Goal: Task Accomplishment & Management: Use online tool/utility

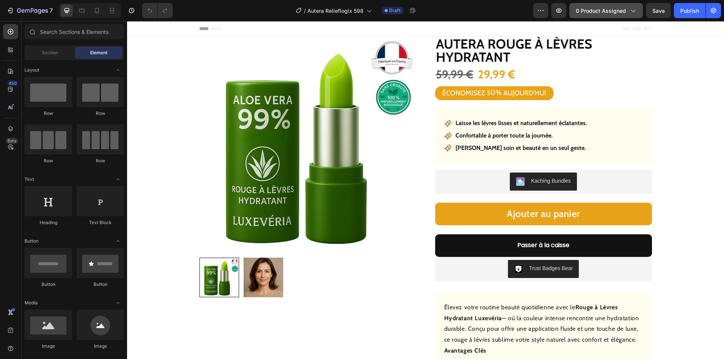
click at [607, 11] on span "0 product assigned" at bounding box center [600, 11] width 50 height 8
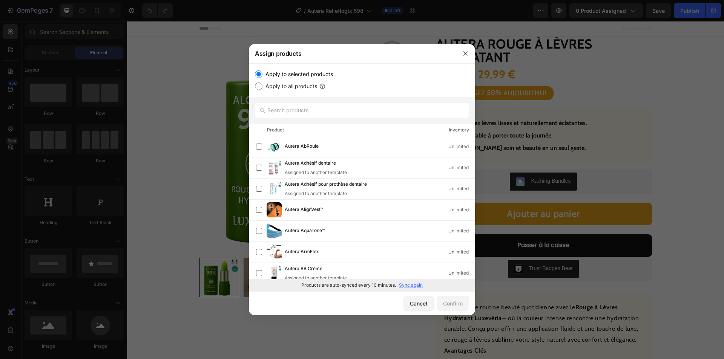
click at [407, 282] on p "Sync again" at bounding box center [411, 285] width 24 height 7
click at [337, 107] on input "text" at bounding box center [362, 110] width 214 height 15
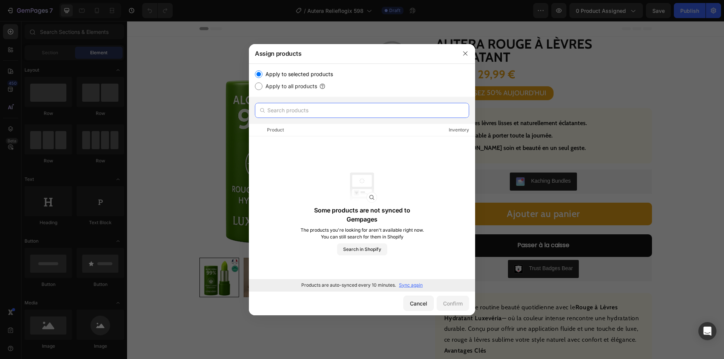
paste input "Autera Crème de soulagement"
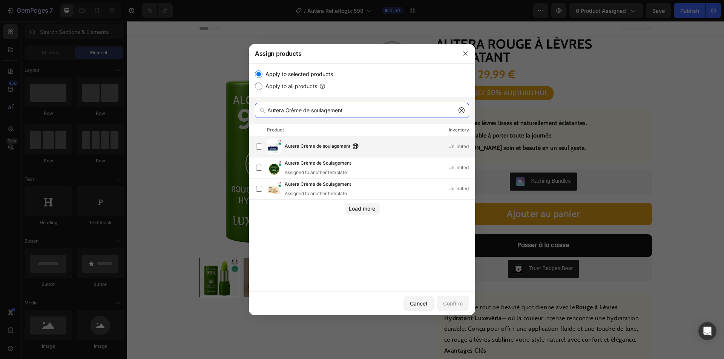
type input "Autera Crème de soulagement"
click at [315, 143] on span "Autera Crème de soulagement" at bounding box center [318, 146] width 66 height 8
click at [449, 298] on button "Confirm" at bounding box center [452, 303] width 32 height 15
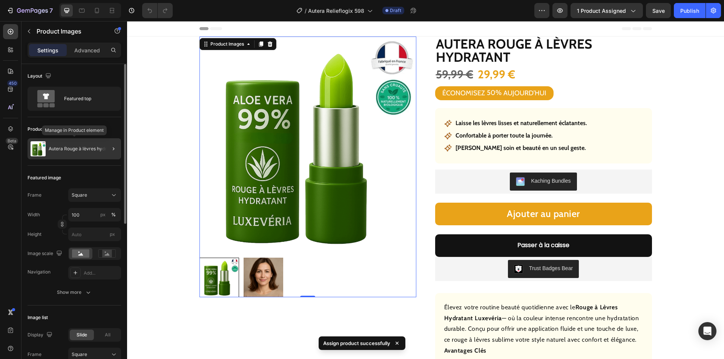
drag, startPoint x: 72, startPoint y: 146, endPoint x: 9, endPoint y: 156, distance: 64.4
click at [72, 146] on div "Autera Rouge à lèvres hydratant" at bounding box center [74, 148] width 93 height 21
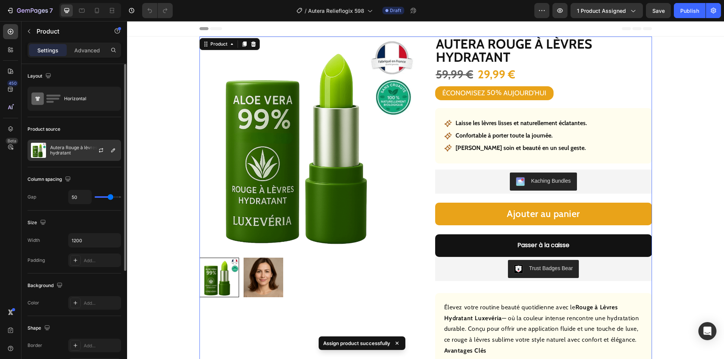
click at [80, 151] on p "Autera Rouge à lèvres hydratant" at bounding box center [83, 150] width 67 height 11
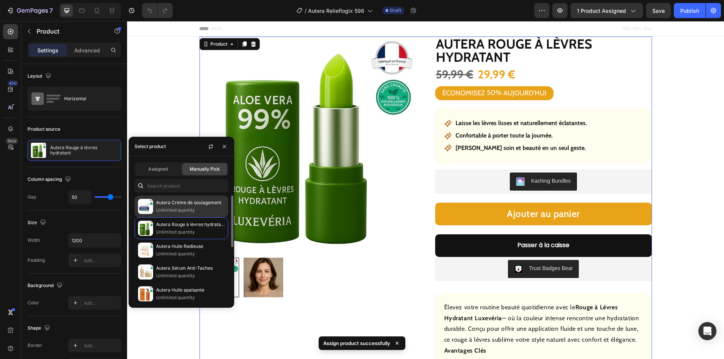
click at [188, 210] on p "Unlimited quantity" at bounding box center [190, 211] width 69 height 8
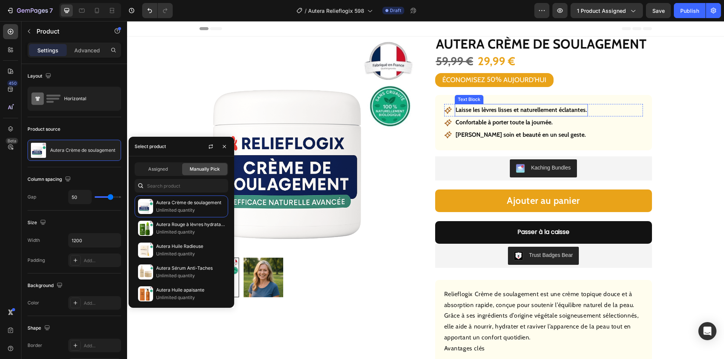
click at [499, 110] on p "Laisse les lèvres lisses et naturellement éclatantes." at bounding box center [521, 110] width 132 height 11
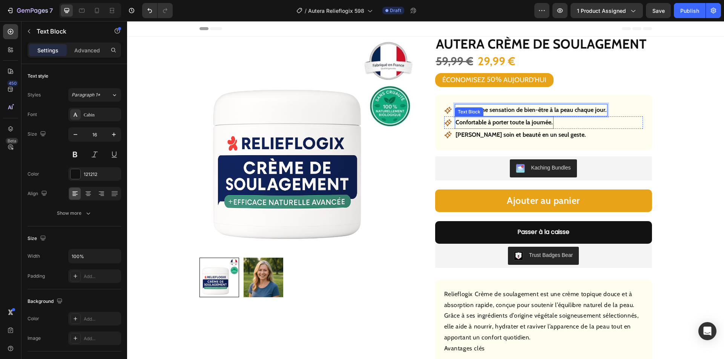
click at [481, 123] on p "Confortable à porter toute la journée." at bounding box center [503, 122] width 97 height 11
click at [481, 122] on p "Confortable à porter toute la journée." at bounding box center [503, 122] width 97 height 11
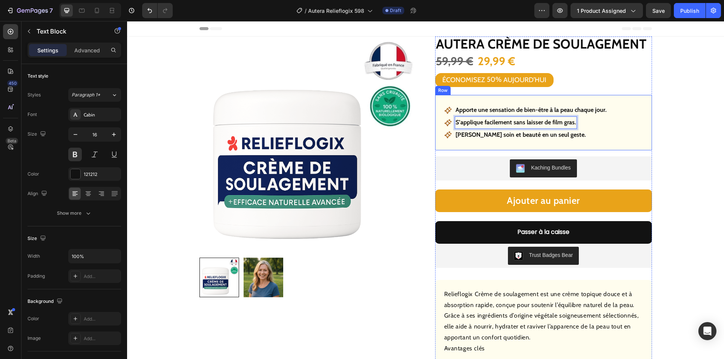
click at [514, 138] on p "[PERSON_NAME] soin et beauté en un seul geste." at bounding box center [520, 135] width 130 height 11
click at [515, 135] on p "[PERSON_NAME] soin et beauté en un seul geste." at bounding box center [520, 135] width 130 height 11
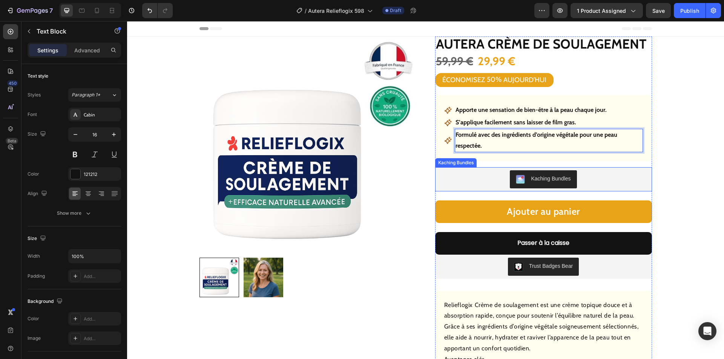
scroll to position [226, 0]
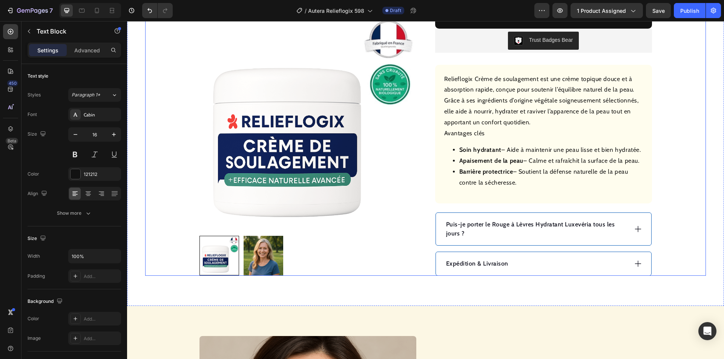
click at [633, 228] on icon at bounding box center [637, 229] width 8 height 8
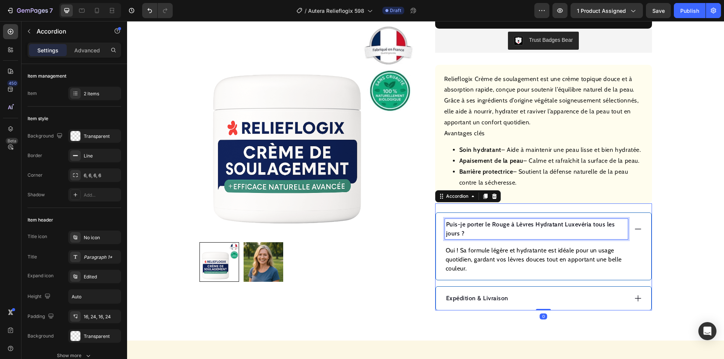
click at [547, 221] on p "Puis-je porter le Rouge à Lèvres Hydratant Luxevéria tous les jours ?" at bounding box center [536, 229] width 181 height 18
click at [533, 221] on p "Puis-je porter le Rouge à Lèvres Hydratant Luxevéria tous les jours ?" at bounding box center [536, 229] width 181 height 18
click at [523, 226] on p "Puis-je porter le Rouge à Lèvres Hydratant Luxevéria tous les jours ?" at bounding box center [536, 229] width 181 height 18
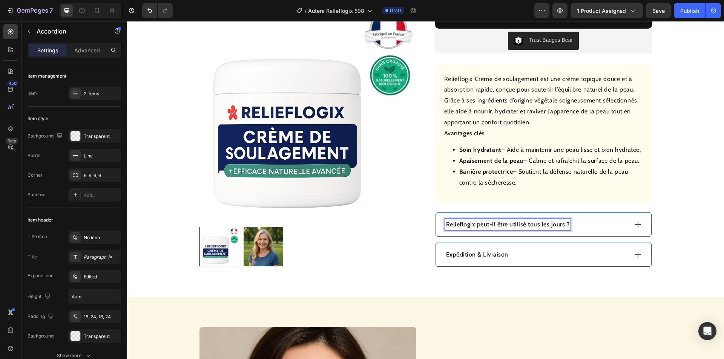
drag, startPoint x: 604, startPoint y: 226, endPoint x: 601, endPoint y: 226, distance: 3.8
click at [604, 226] on div "Relieflogix peut-il être utilisé tous les jours ?" at bounding box center [536, 224] width 183 height 11
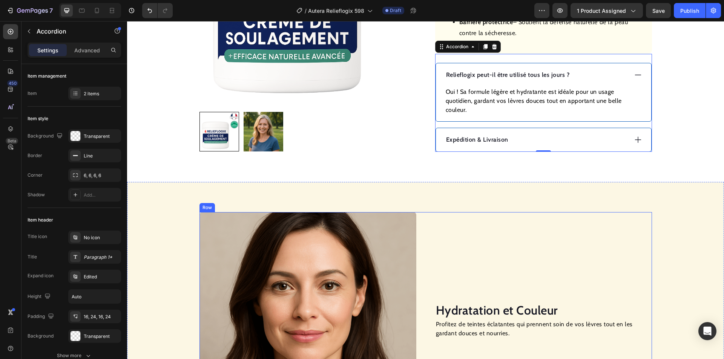
scroll to position [377, 0]
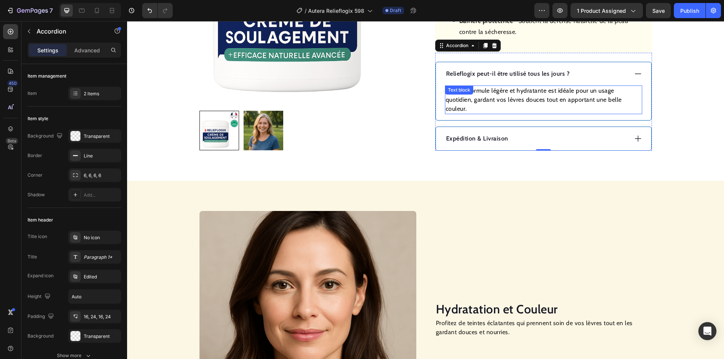
click at [519, 95] on p "Oui ! Sa formule légère et hydratante est idéale pour un usage quotidien, garda…" at bounding box center [543, 99] width 196 height 27
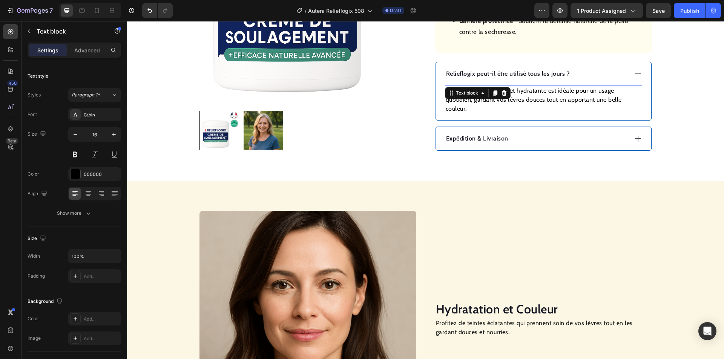
click at [519, 95] on p "Oui ! Sa formule légère et hydratante est idéale pour un usage quotidien, garda…" at bounding box center [543, 99] width 196 height 27
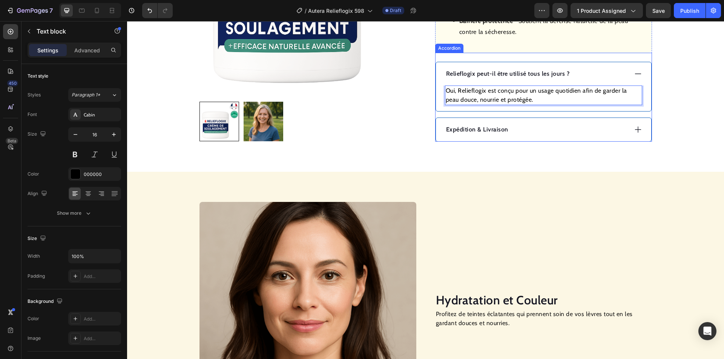
click at [538, 124] on div "Expédition & Livraison" at bounding box center [536, 129] width 183 height 11
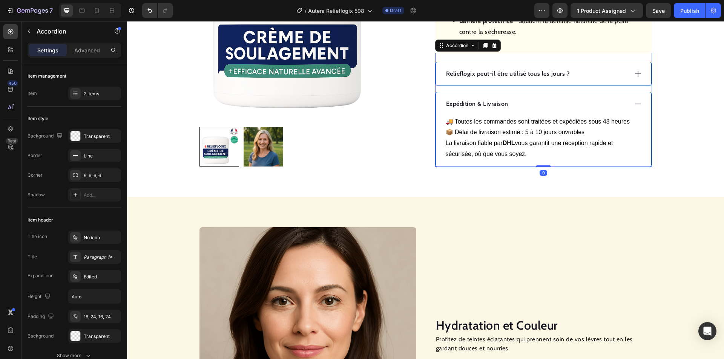
click at [538, 124] on div "Expédition & [PERSON_NAME] 🚚 Toutes les commandes sont traitées et expédiées so…" at bounding box center [543, 129] width 215 height 74
click at [541, 99] on div "Expédition & Livraison" at bounding box center [536, 103] width 183 height 11
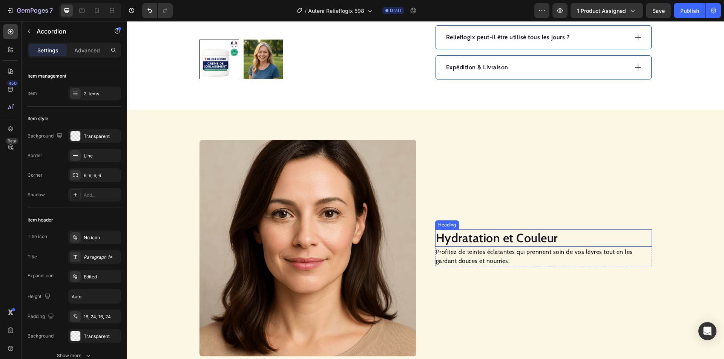
scroll to position [490, 0]
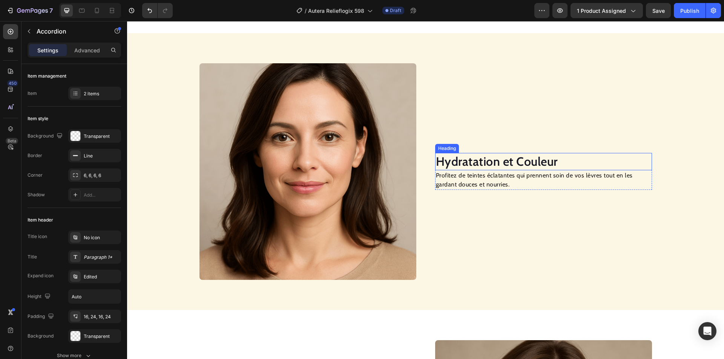
click at [473, 161] on h2 "Hydratation et Couleur" at bounding box center [543, 161] width 217 height 17
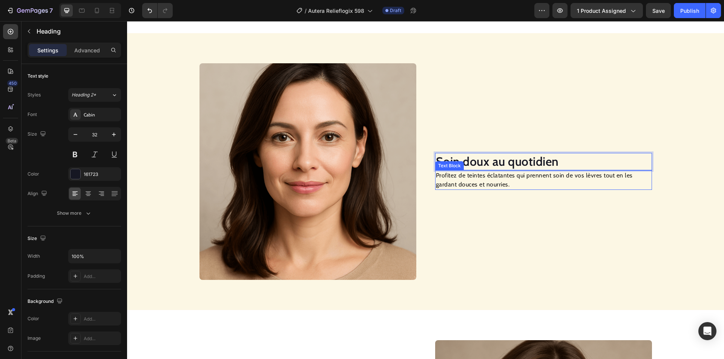
click at [468, 182] on p "Profitez de teintes éclatantes qui prennent soin de vos lèvres tout en les gard…" at bounding box center [543, 180] width 215 height 18
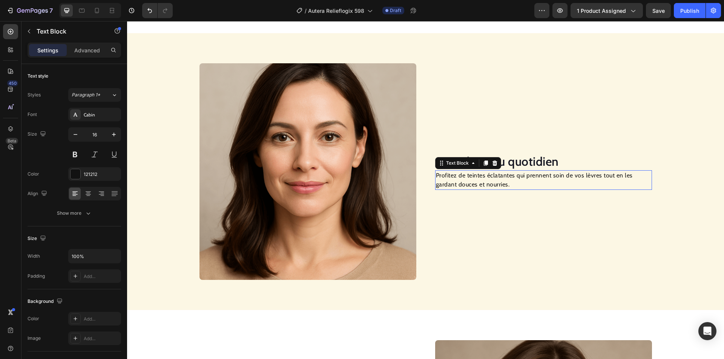
click at [468, 182] on p "Profitez de teintes éclatantes qui prennent soin de vos lèvres tout en les gard…" at bounding box center [543, 180] width 215 height 18
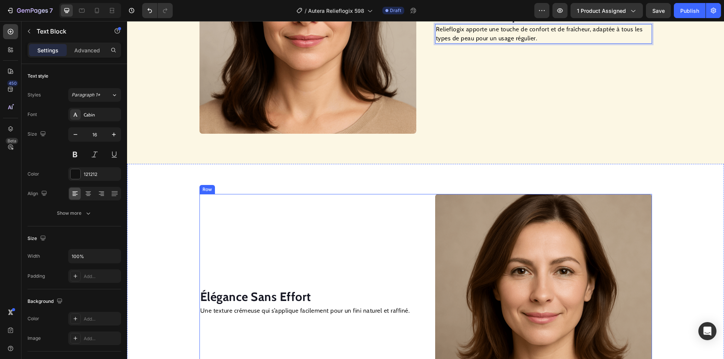
scroll to position [678, 0]
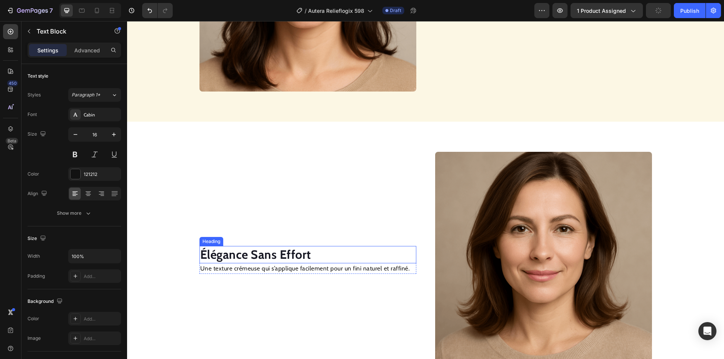
click at [266, 253] on strong "Élégance Sans Effort" at bounding box center [255, 254] width 111 height 15
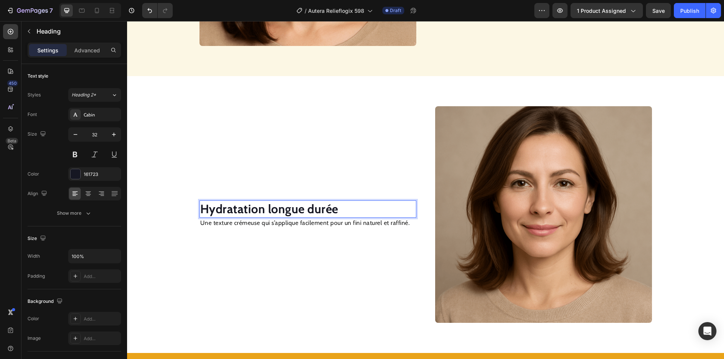
scroll to position [791, 0]
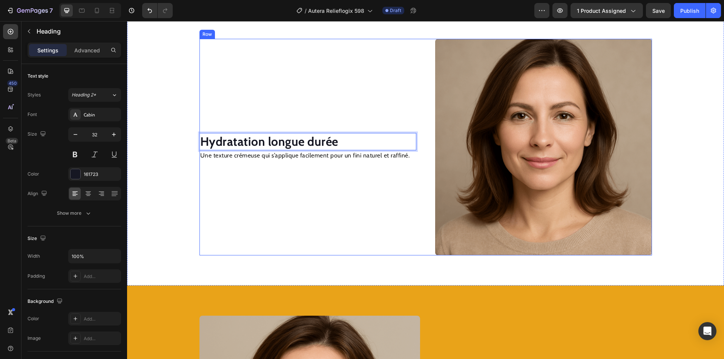
click at [282, 157] on p "Une texture crémeuse qui s’applique facilement pour un fini naturel et raffiné." at bounding box center [307, 155] width 215 height 9
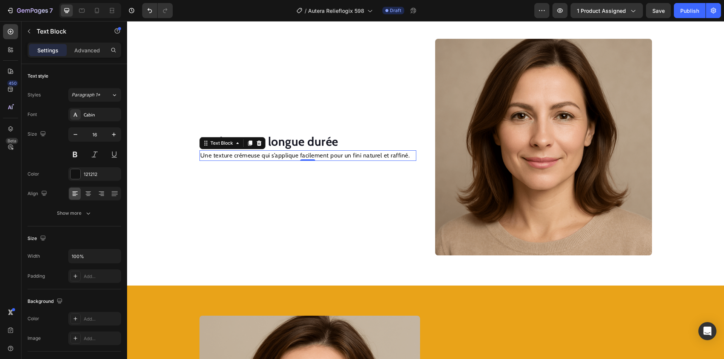
click at [282, 157] on p "Une texture crémeuse qui s’applique facilement pour un fini naturel et raffiné." at bounding box center [307, 155] width 215 height 9
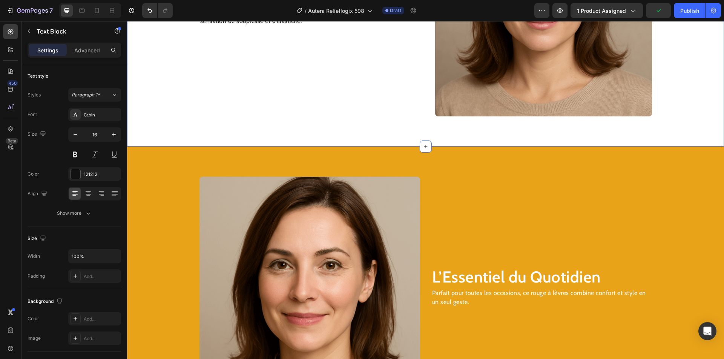
scroll to position [938, 0]
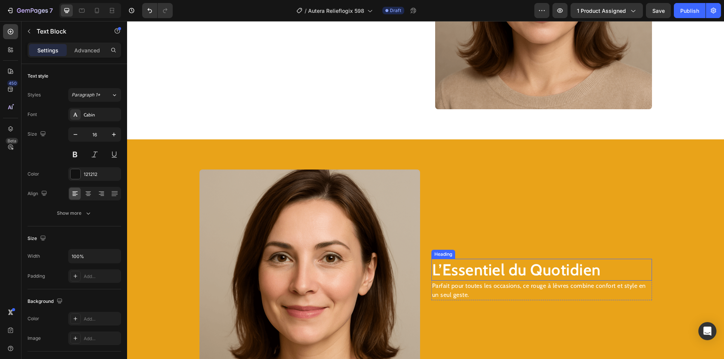
click at [468, 277] on h2 "L’Essentiel du Quotidien" at bounding box center [541, 270] width 220 height 22
click at [469, 271] on h2 "L’Essentiel du Quotidien" at bounding box center [541, 270] width 220 height 22
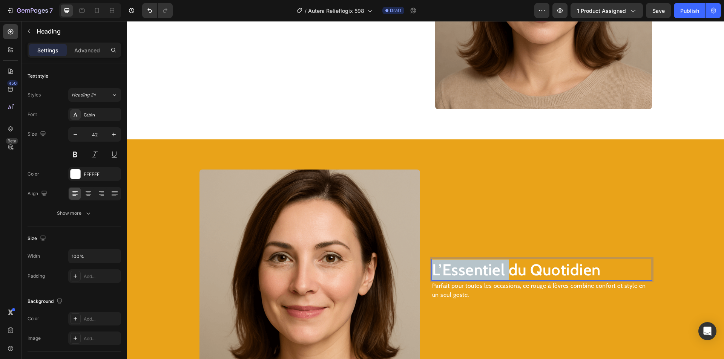
click at [470, 270] on p "L’Essentiel du Quotidien" at bounding box center [541, 270] width 219 height 21
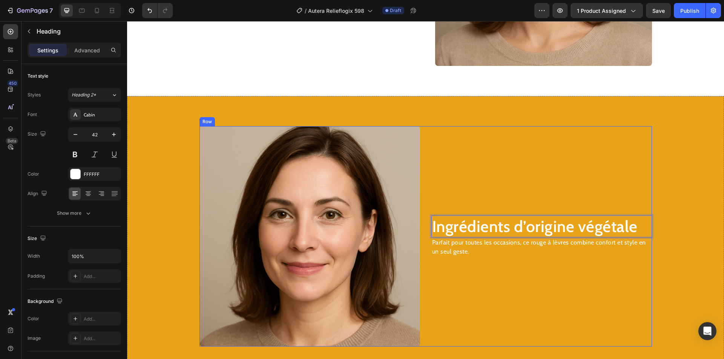
scroll to position [1051, 0]
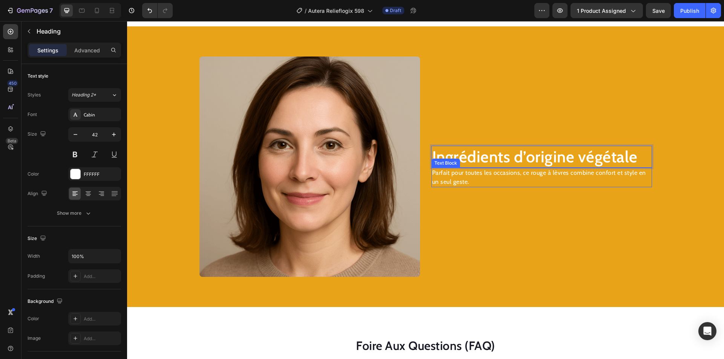
click at [447, 174] on p "Parfait pour toutes les occasions, ce rouge à lèvres combine confort et style e…" at bounding box center [541, 177] width 219 height 18
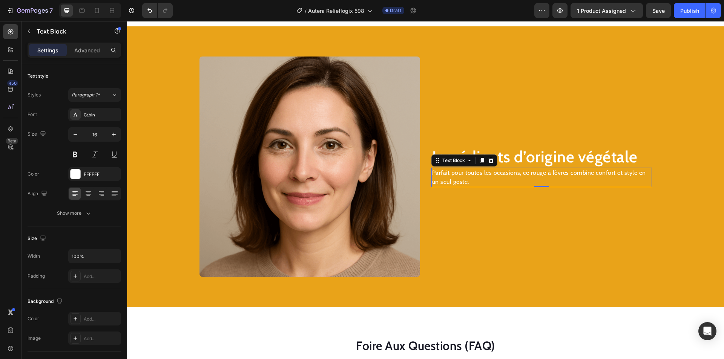
click at [447, 174] on p "Parfait pour toutes les occasions, ce rouge à lèvres combine confort et style e…" at bounding box center [541, 177] width 219 height 18
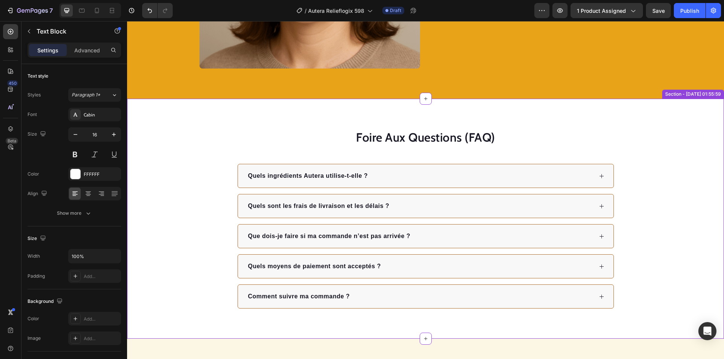
scroll to position [1277, 0]
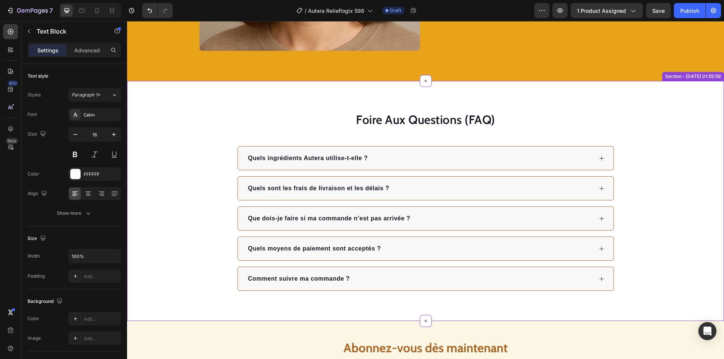
click at [420, 213] on div "Que dois-je faire si ma commande n’est pas arrivée ?" at bounding box center [420, 218] width 346 height 11
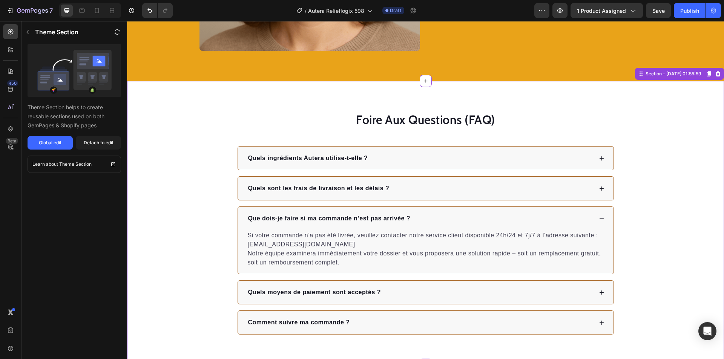
click at [420, 211] on div "Que dois-je faire si ma commande n’est pas arrivée ?" at bounding box center [425, 218] width 375 height 23
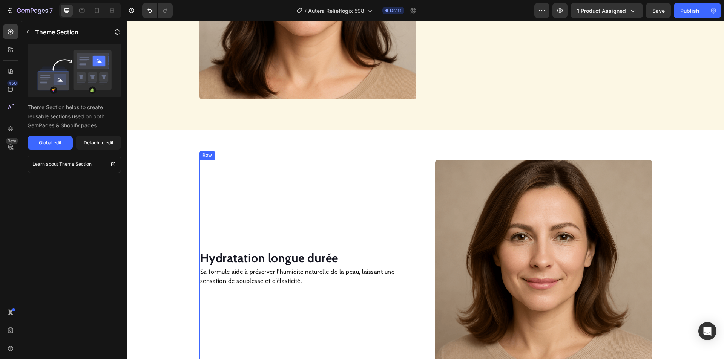
scroll to position [591, 0]
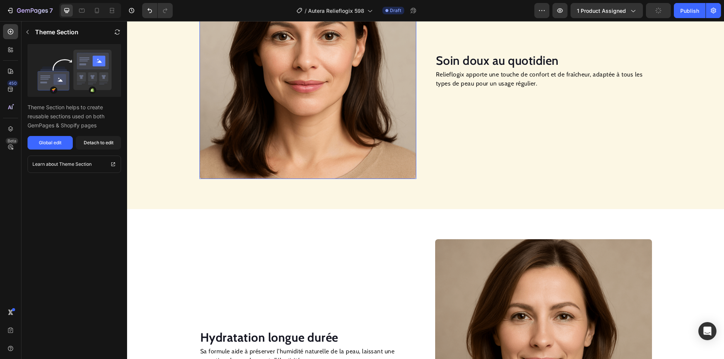
click at [327, 164] on img at bounding box center [307, 70] width 217 height 217
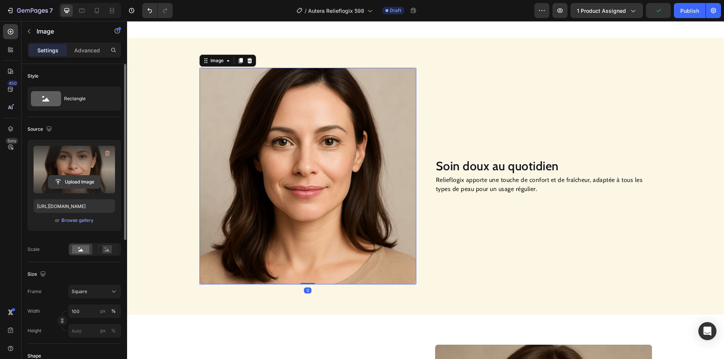
click at [74, 176] on input "file" at bounding box center [74, 182] width 52 height 13
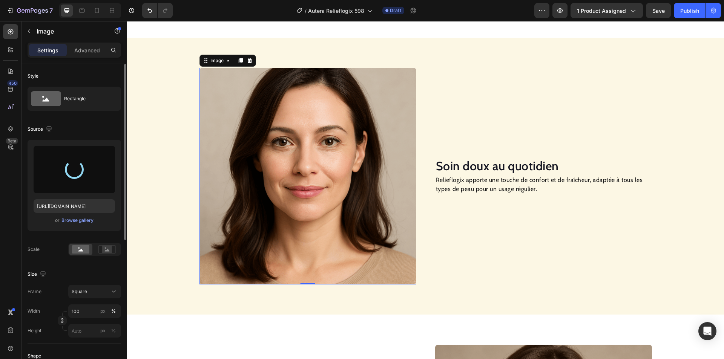
type input "[URL][DOMAIN_NAME]"
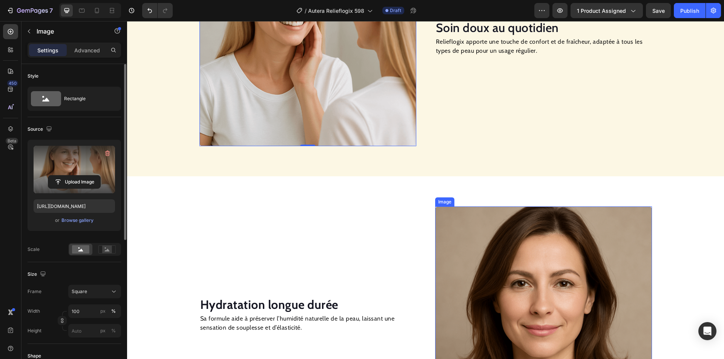
scroll to position [674, 0]
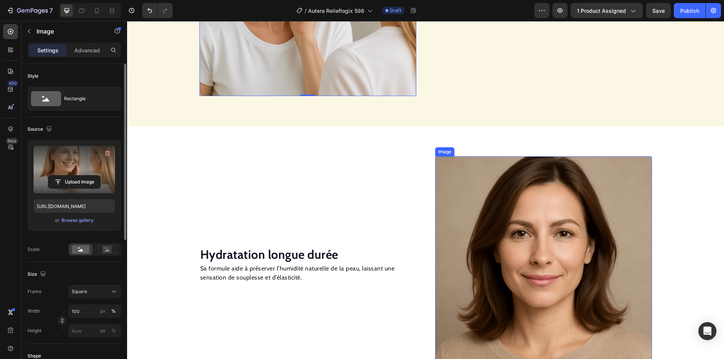
click at [508, 215] on img at bounding box center [543, 264] width 217 height 217
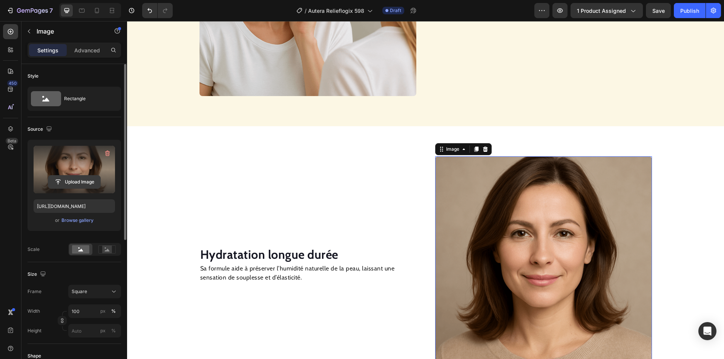
click at [67, 178] on input "file" at bounding box center [74, 182] width 52 height 13
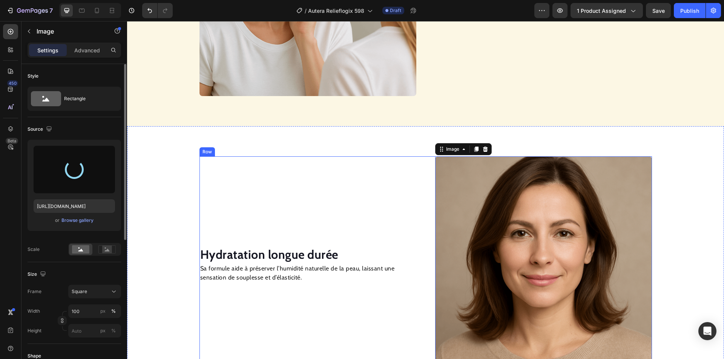
type input "[URL][DOMAIN_NAME]"
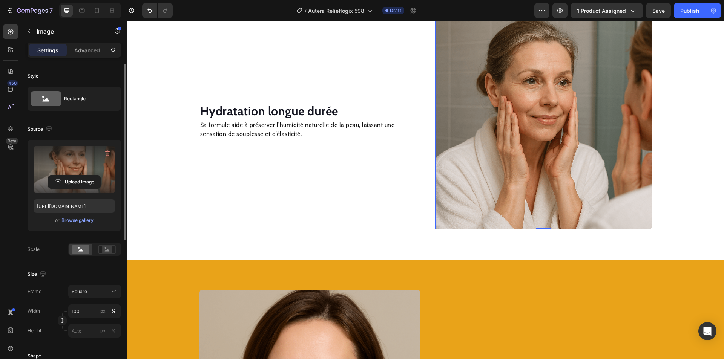
scroll to position [975, 0]
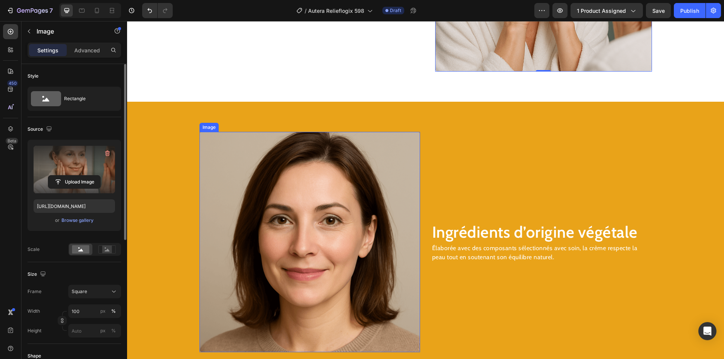
click at [364, 210] on img at bounding box center [309, 242] width 220 height 220
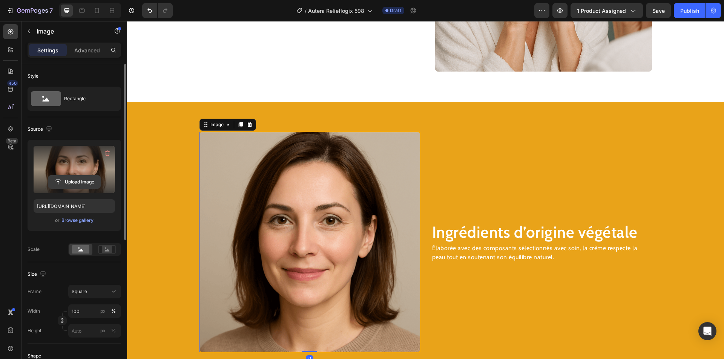
click at [88, 181] on input "file" at bounding box center [74, 182] width 52 height 13
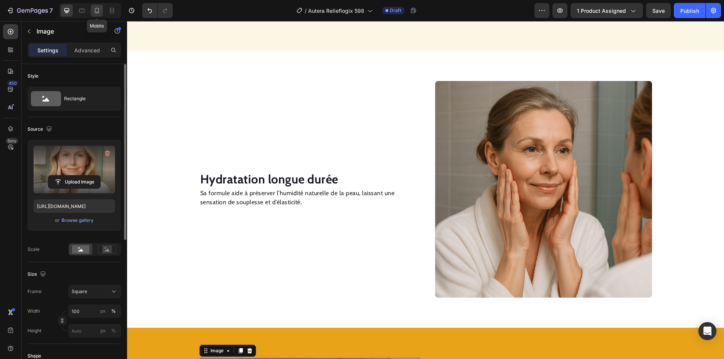
click at [95, 7] on icon at bounding box center [97, 11] width 8 height 8
type input "[URL][DOMAIN_NAME]"
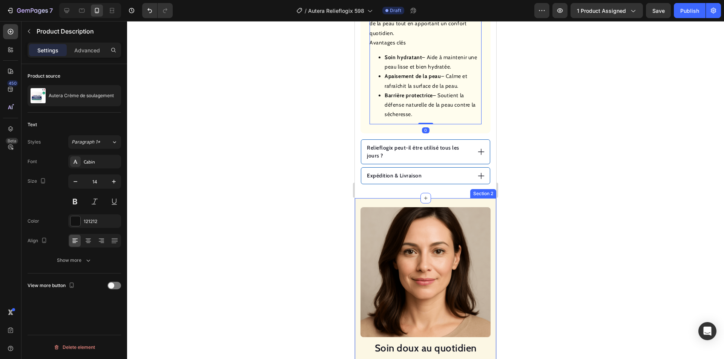
scroll to position [557, 0]
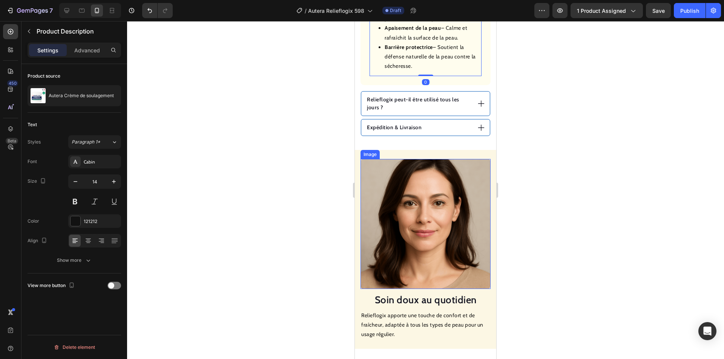
click at [425, 205] on img at bounding box center [425, 224] width 130 height 130
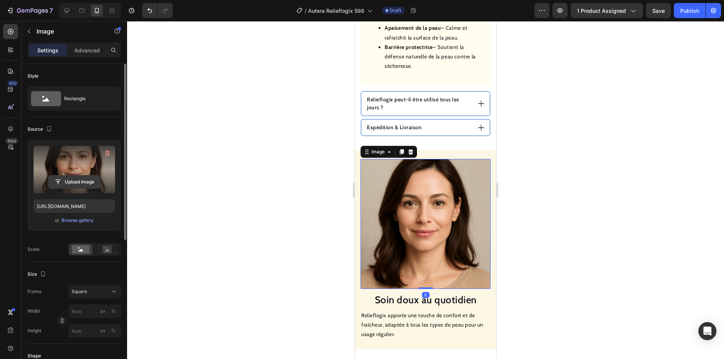
click at [87, 183] on input "file" at bounding box center [74, 182] width 52 height 13
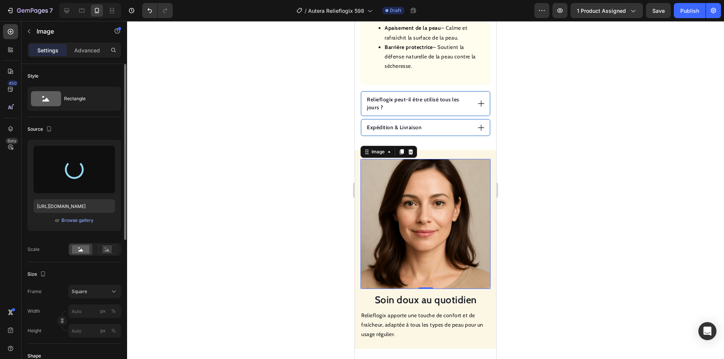
type input "[URL][DOMAIN_NAME]"
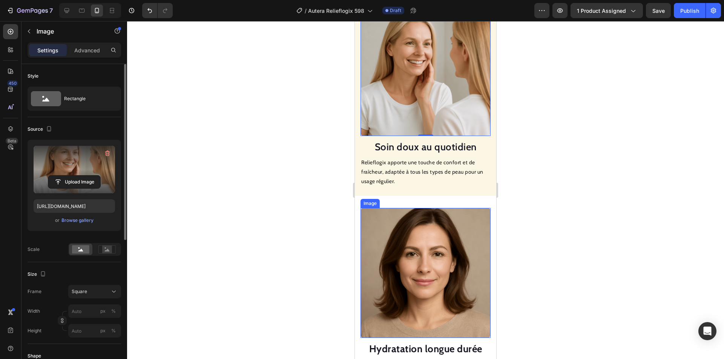
scroll to position [783, 0]
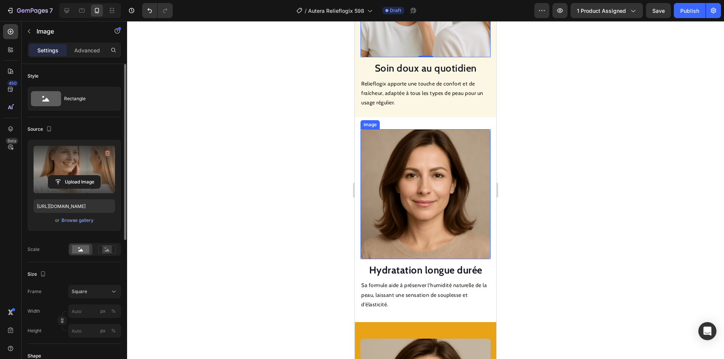
click at [404, 194] on img at bounding box center [425, 194] width 130 height 130
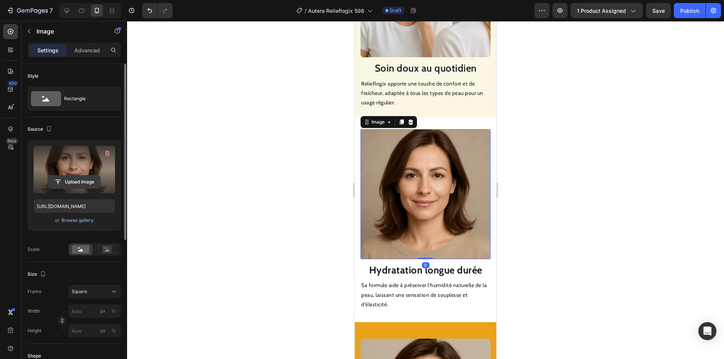
click at [87, 184] on input "file" at bounding box center [74, 182] width 52 height 13
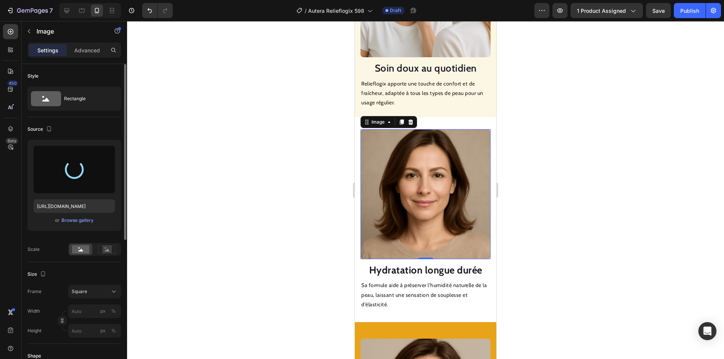
type input "[URL][DOMAIN_NAME]"
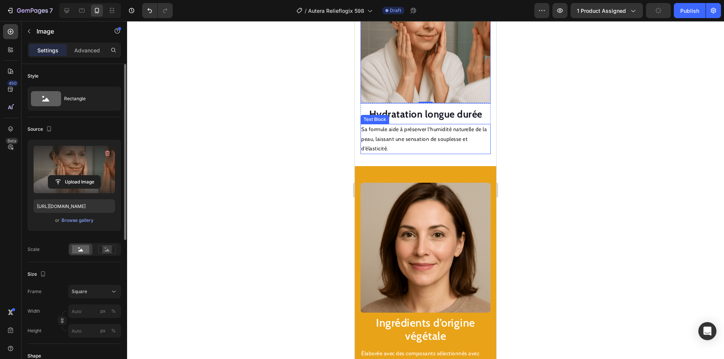
scroll to position [933, 0]
click at [412, 242] on img at bounding box center [425, 247] width 130 height 130
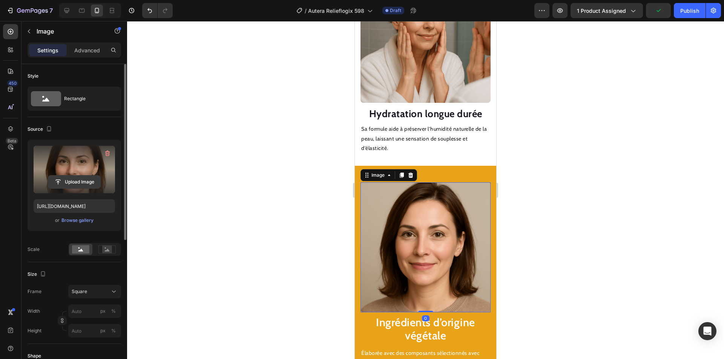
click at [74, 183] on input "file" at bounding box center [74, 182] width 52 height 13
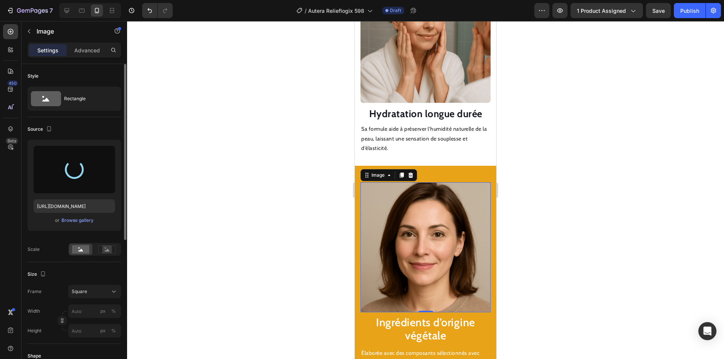
type input "[URL][DOMAIN_NAME]"
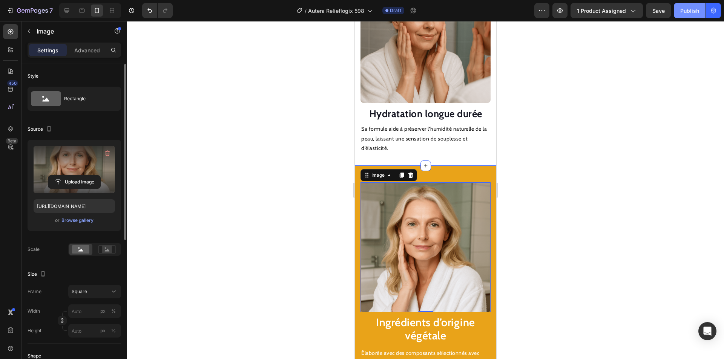
click at [684, 9] on div "Publish" at bounding box center [689, 11] width 19 height 8
